Goal: Information Seeking & Learning: Learn about a topic

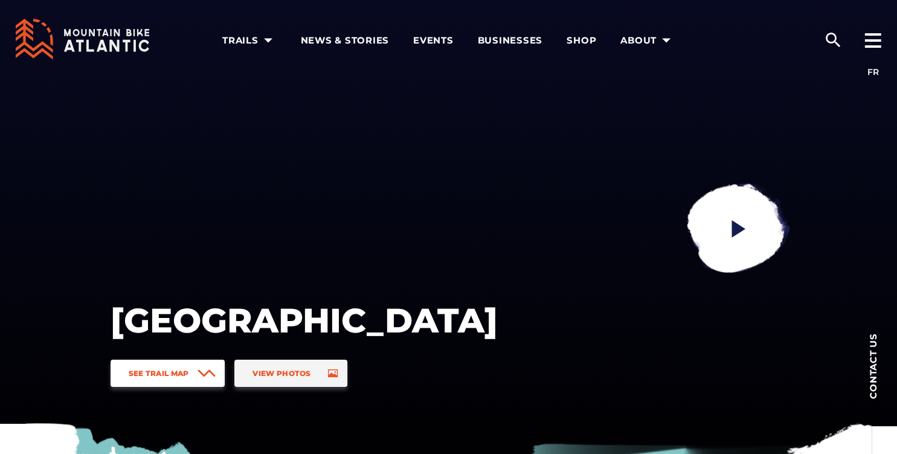
click at [184, 380] on link "See Trail Map" at bounding box center [168, 372] width 115 height 27
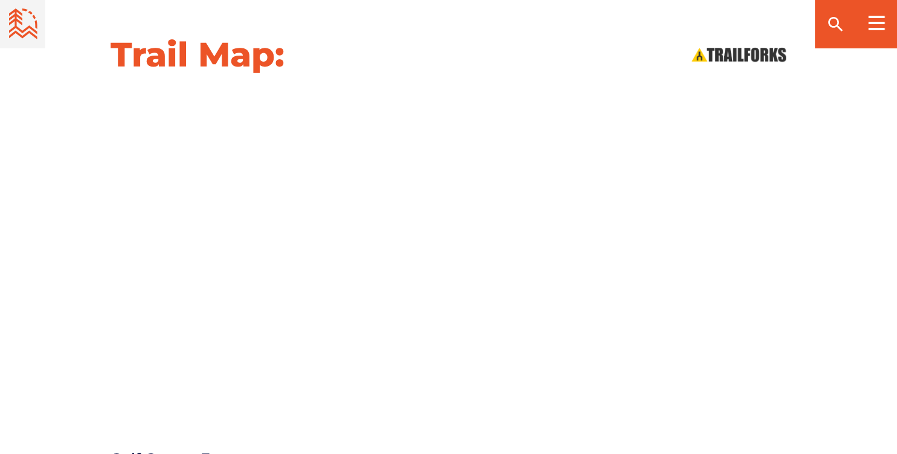
scroll to position [1254, 0]
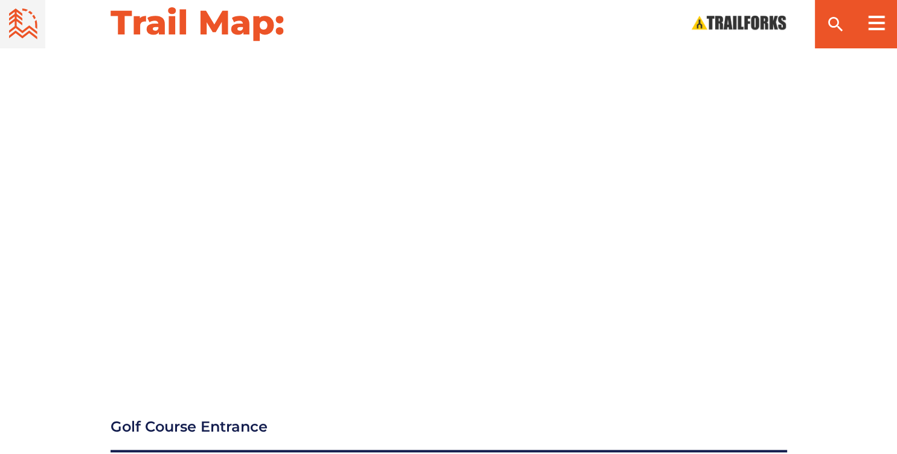
drag, startPoint x: 79, startPoint y: 387, endPoint x: 123, endPoint y: 240, distance: 153.8
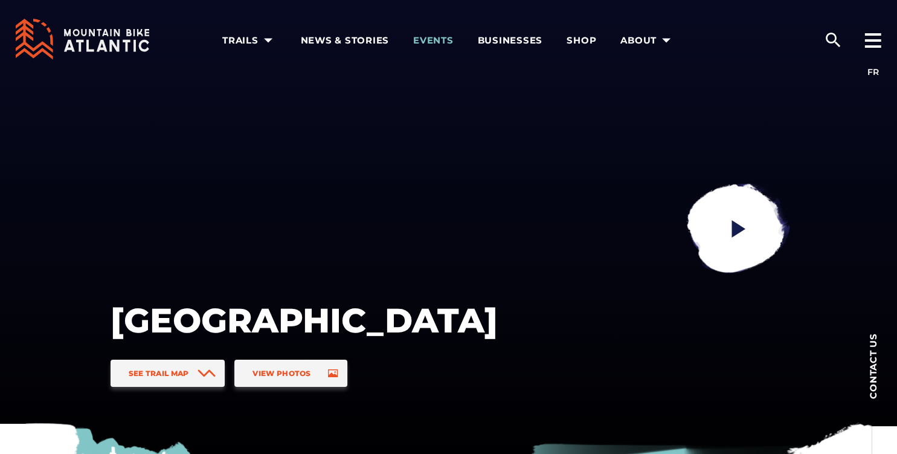
click at [443, 41] on span "Events" at bounding box center [433, 40] width 40 height 12
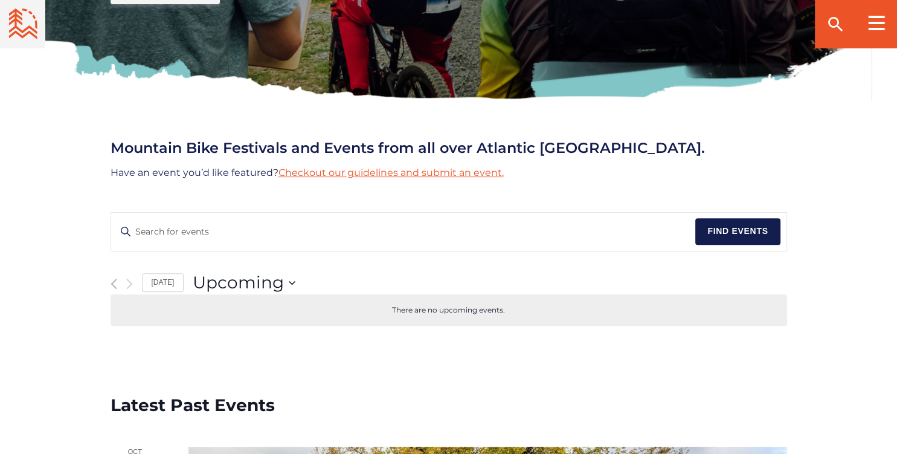
scroll to position [446, 0]
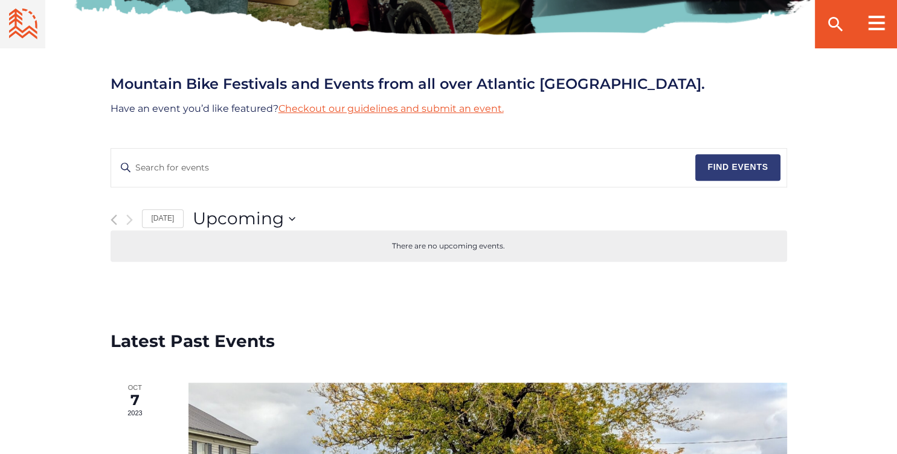
click at [743, 170] on button "Find Events" at bounding box center [737, 167] width 85 height 27
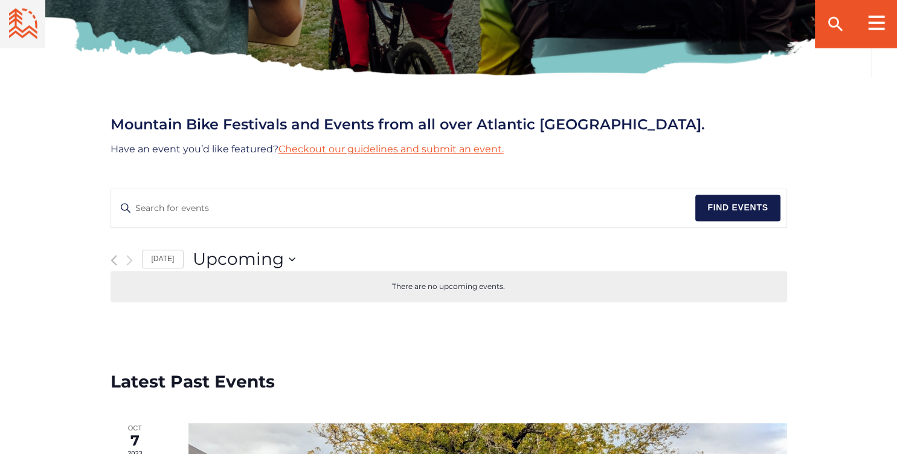
scroll to position [382, 0]
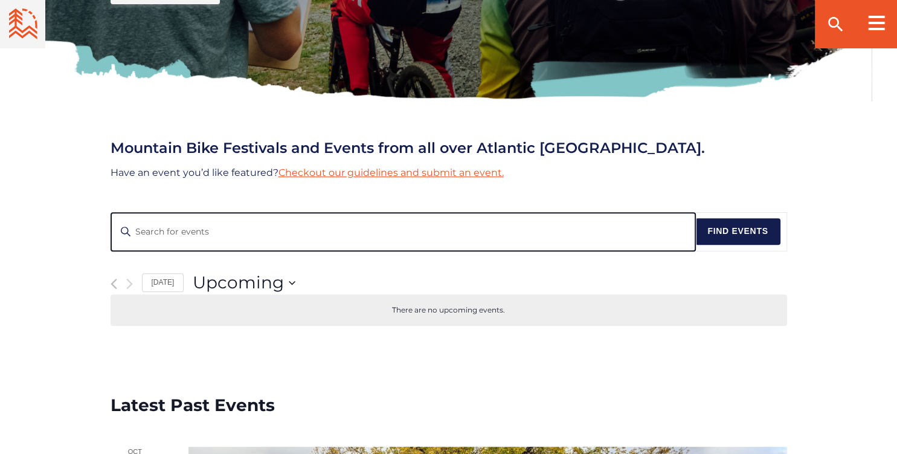
click at [144, 226] on input "Enter Keyword. Search for Events by Keyword." at bounding box center [403, 232] width 585 height 38
type input "e mtb"
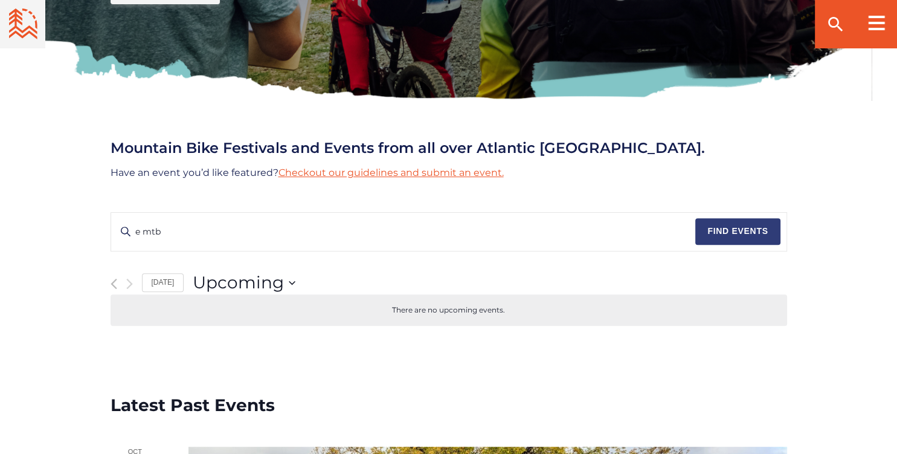
click at [726, 226] on button "Find Events" at bounding box center [737, 231] width 85 height 27
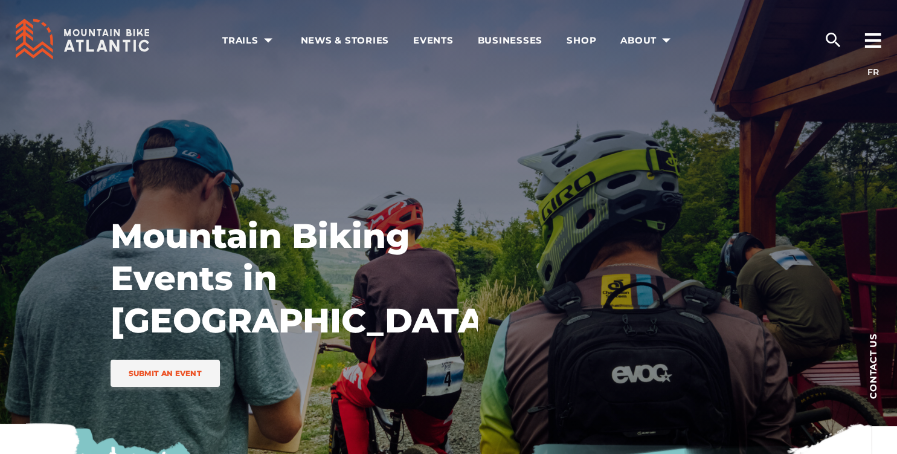
click at [135, 106] on div "Mountain Biking Events in Atlantic Canada Submit an event" at bounding box center [449, 241] width 846 height 483
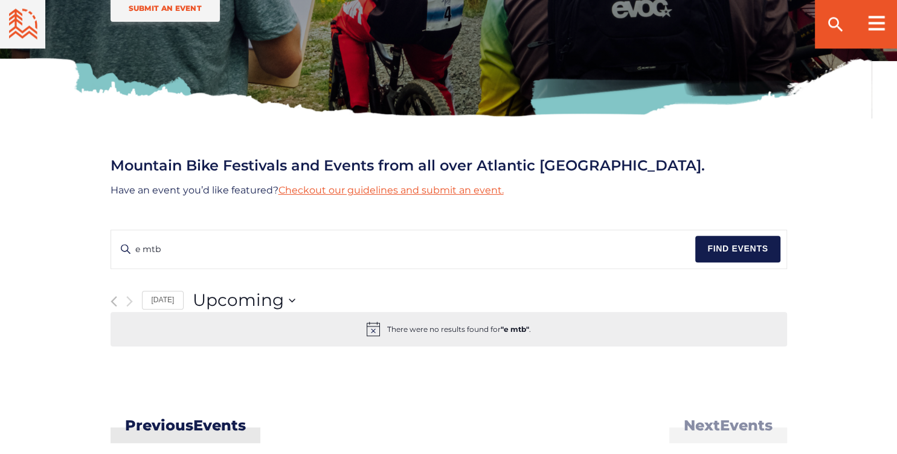
scroll to position [382, 0]
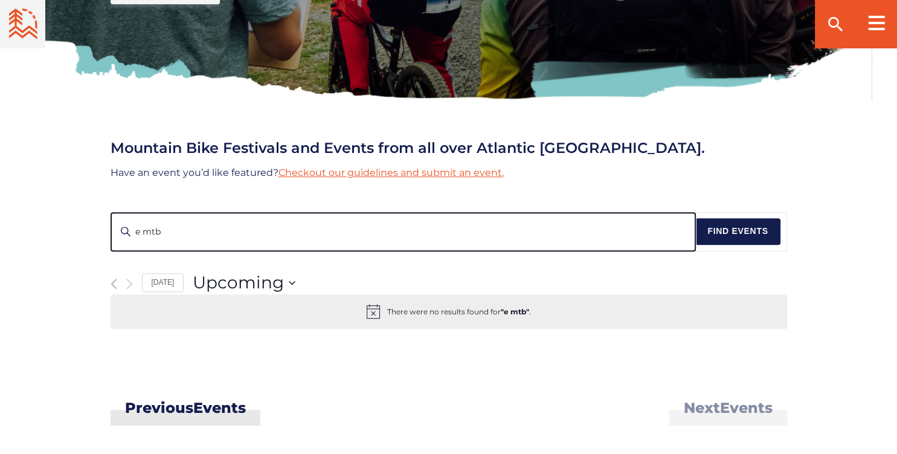
click at [144, 231] on input "e mtb" at bounding box center [403, 232] width 585 height 38
type input "e-mtb"
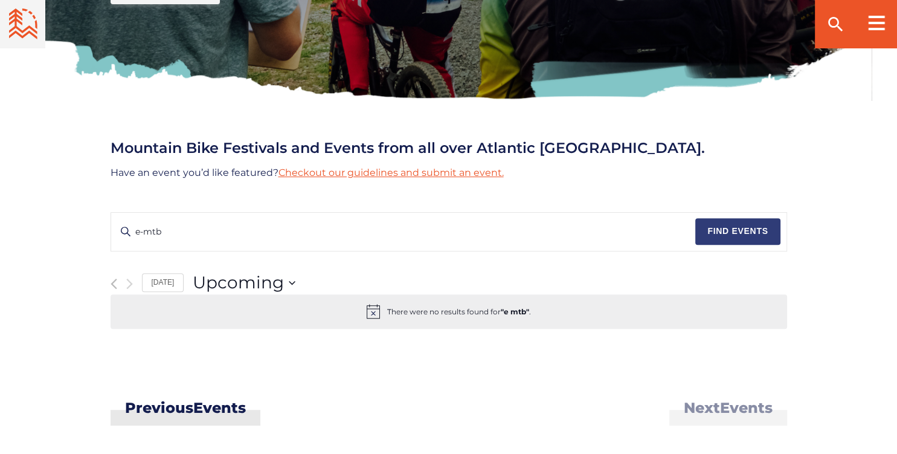
click at [730, 233] on button "Find Events" at bounding box center [737, 231] width 85 height 27
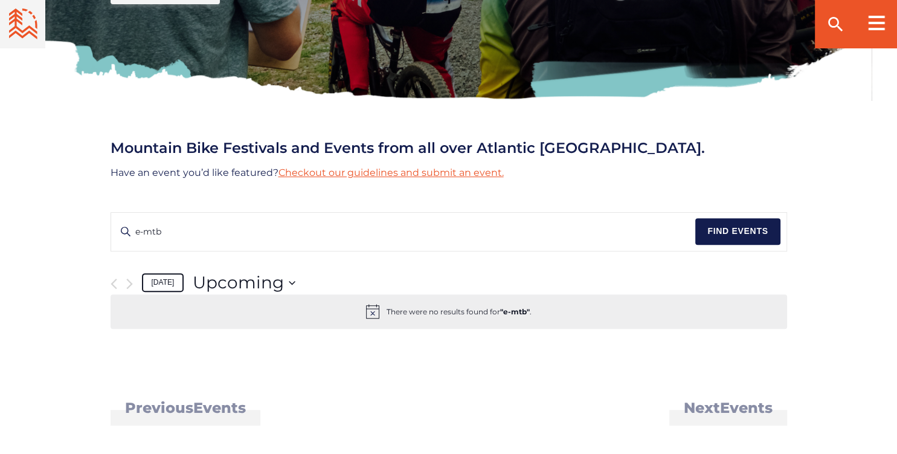
click at [164, 284] on link "Today" at bounding box center [163, 282] width 42 height 19
click at [248, 283] on span "Upcoming" at bounding box center [238, 283] width 91 height 24
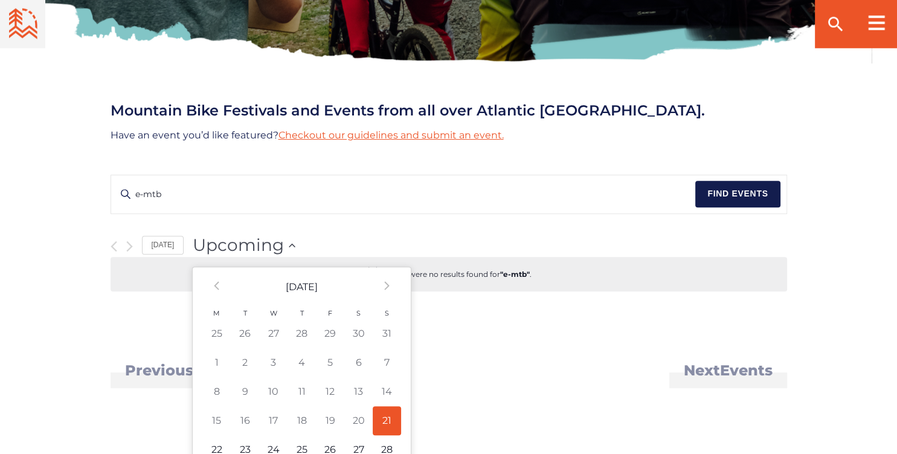
scroll to position [446, 0]
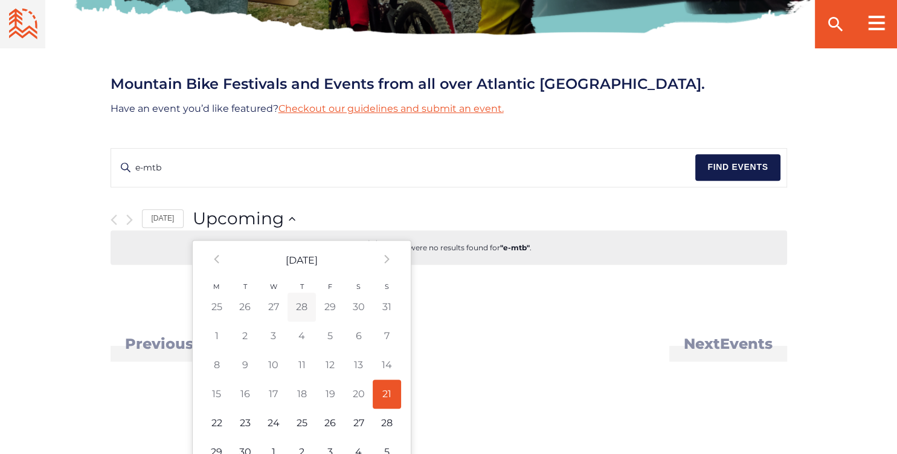
click at [299, 307] on td "28" at bounding box center [302, 306] width 28 height 29
type input "8/28/2025"
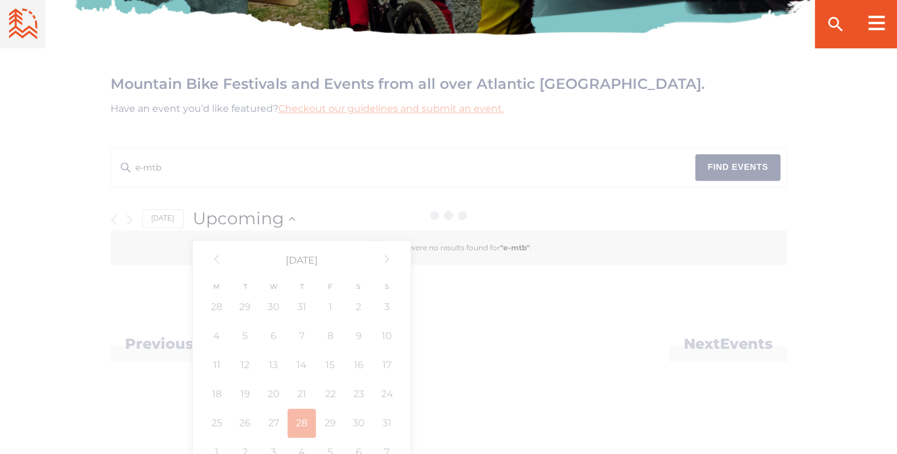
scroll to position [0, 58]
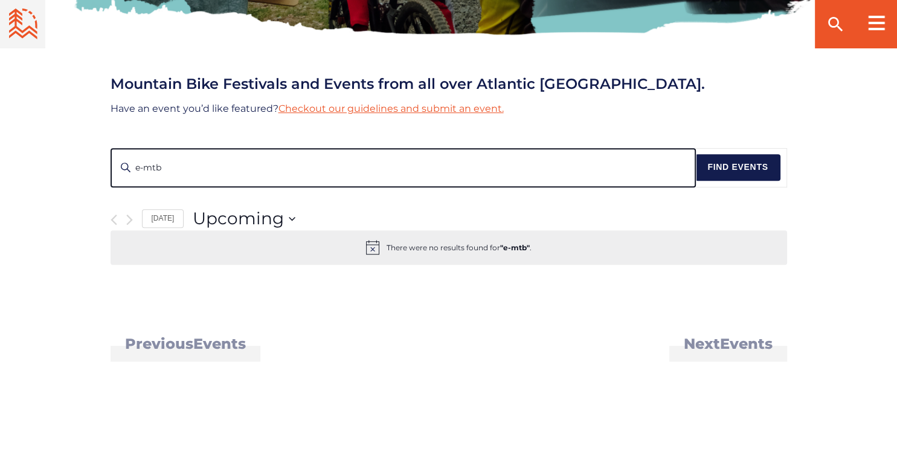
click at [162, 165] on input "e-mtb" at bounding box center [403, 168] width 585 height 38
type input "e-bike"
click at [695, 154] on button "Find Events" at bounding box center [737, 167] width 85 height 27
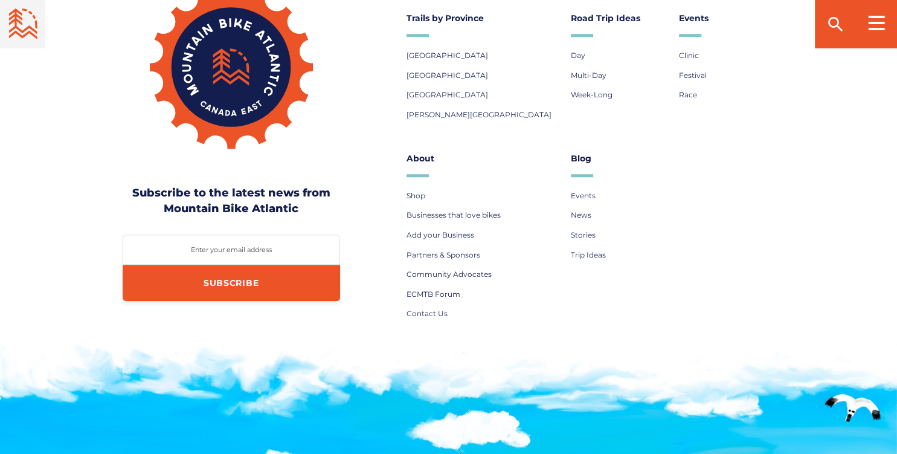
scroll to position [893, 0]
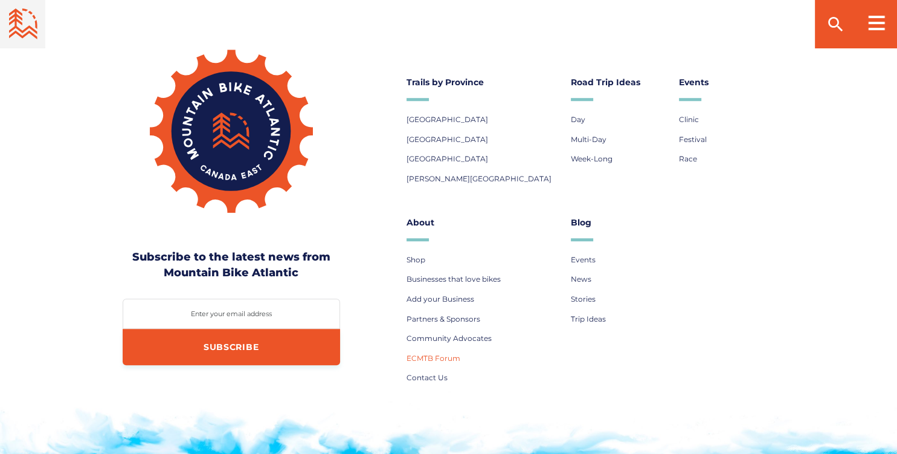
click at [426, 359] on span "ECMTB Forum" at bounding box center [433, 357] width 54 height 9
